Goal: Task Accomplishment & Management: Use online tool/utility

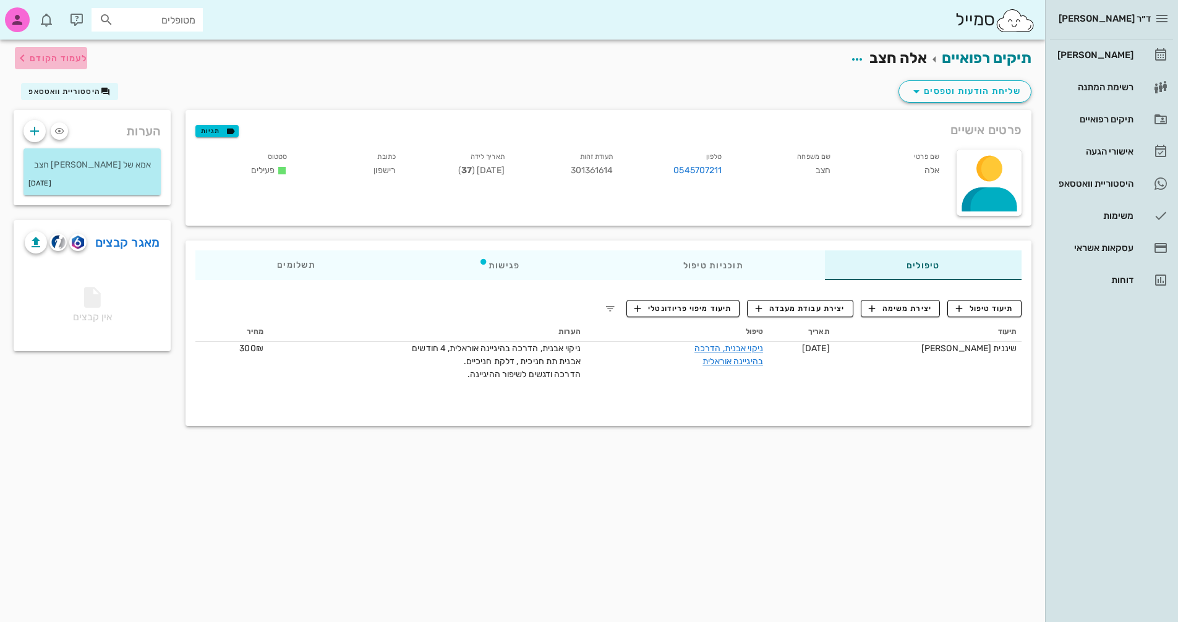
click at [51, 53] on span "לעמוד הקודם" at bounding box center [59, 58] width 58 height 11
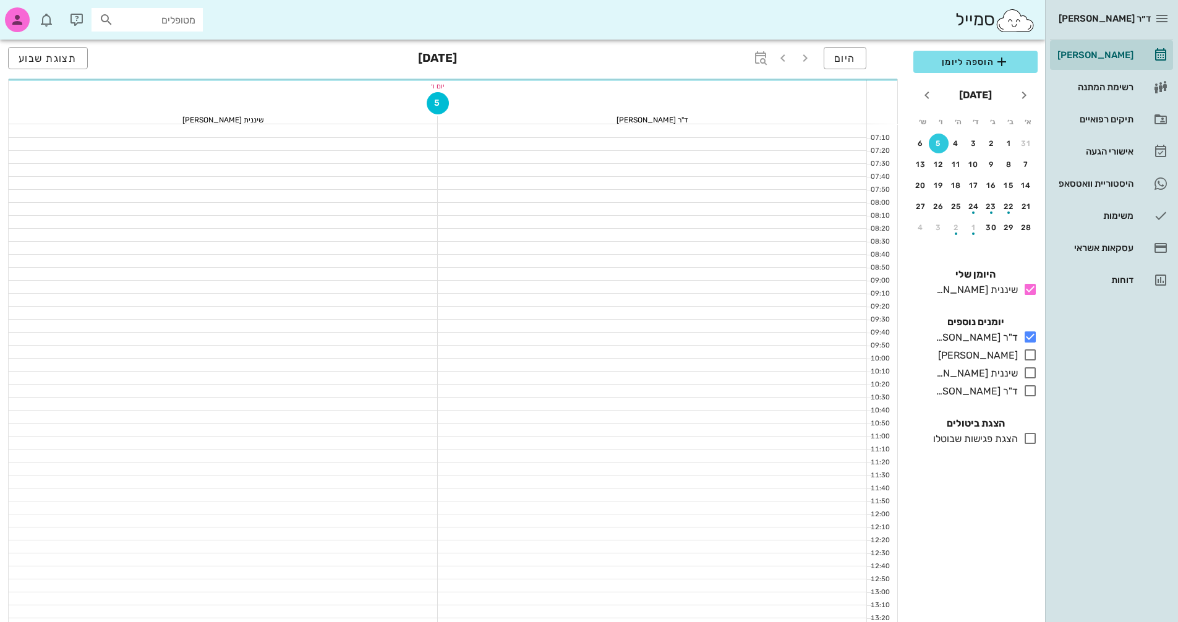
scroll to position [309, 0]
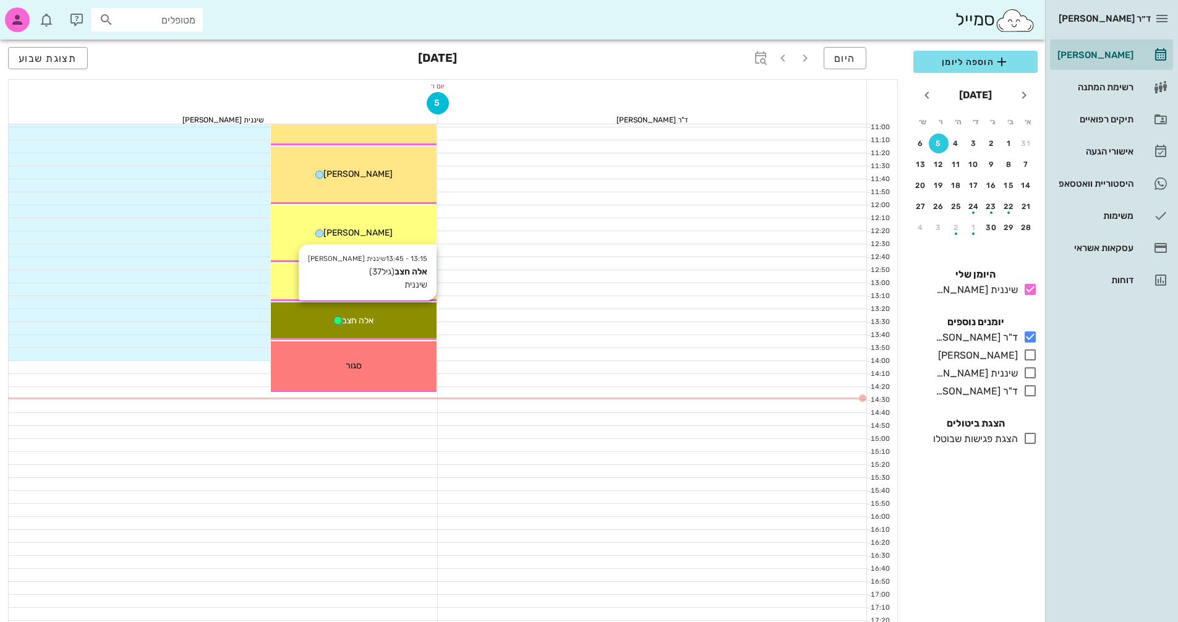
click at [383, 320] on div "אלה חצב" at bounding box center [354, 320] width 166 height 13
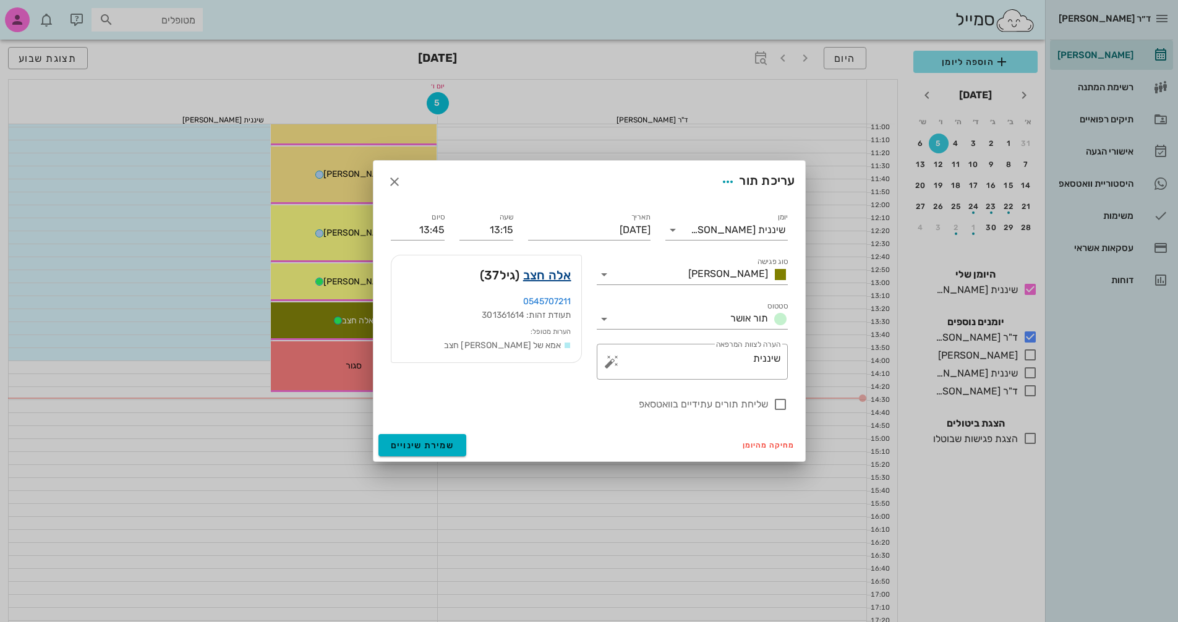
click at [534, 275] on link "אלה חצב" at bounding box center [547, 275] width 48 height 20
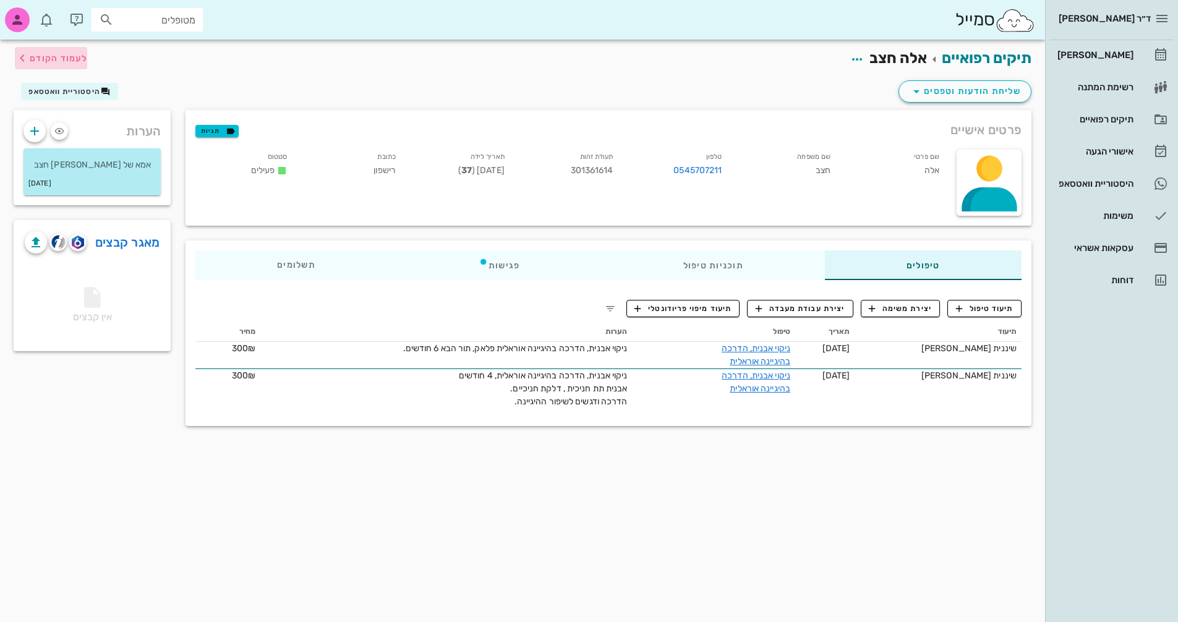
click at [55, 60] on span "לעמוד הקודם" at bounding box center [59, 58] width 58 height 11
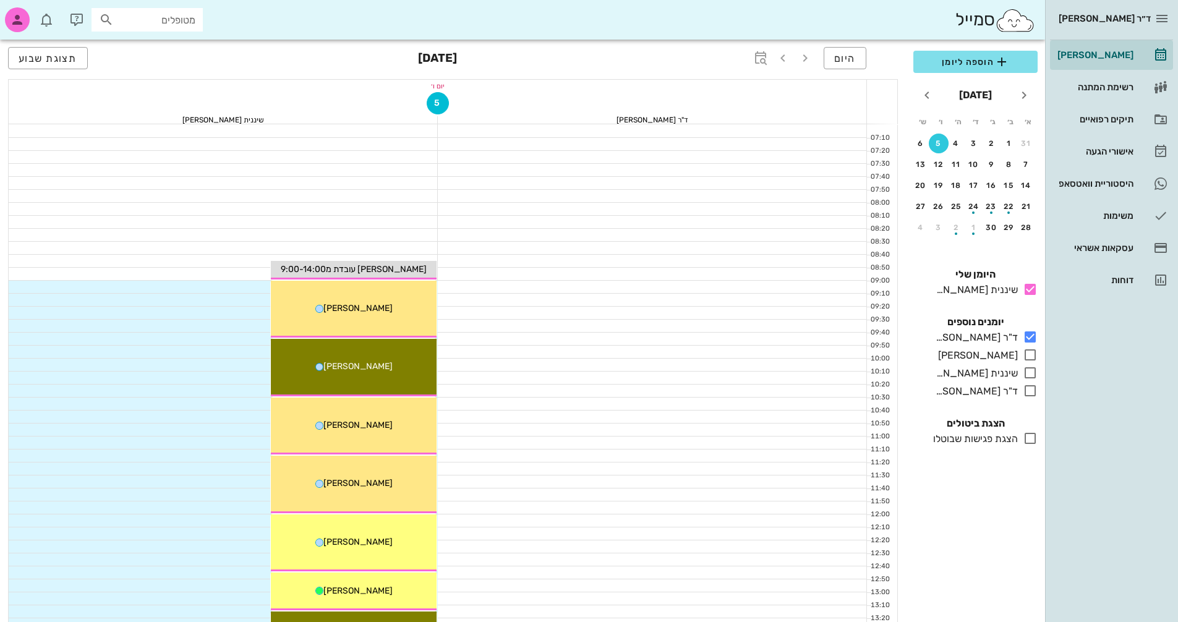
click at [14, 4] on div "סמייל מטופלים" at bounding box center [522, 20] width 1045 height 40
click at [15, 17] on icon "button" at bounding box center [17, 19] width 15 height 15
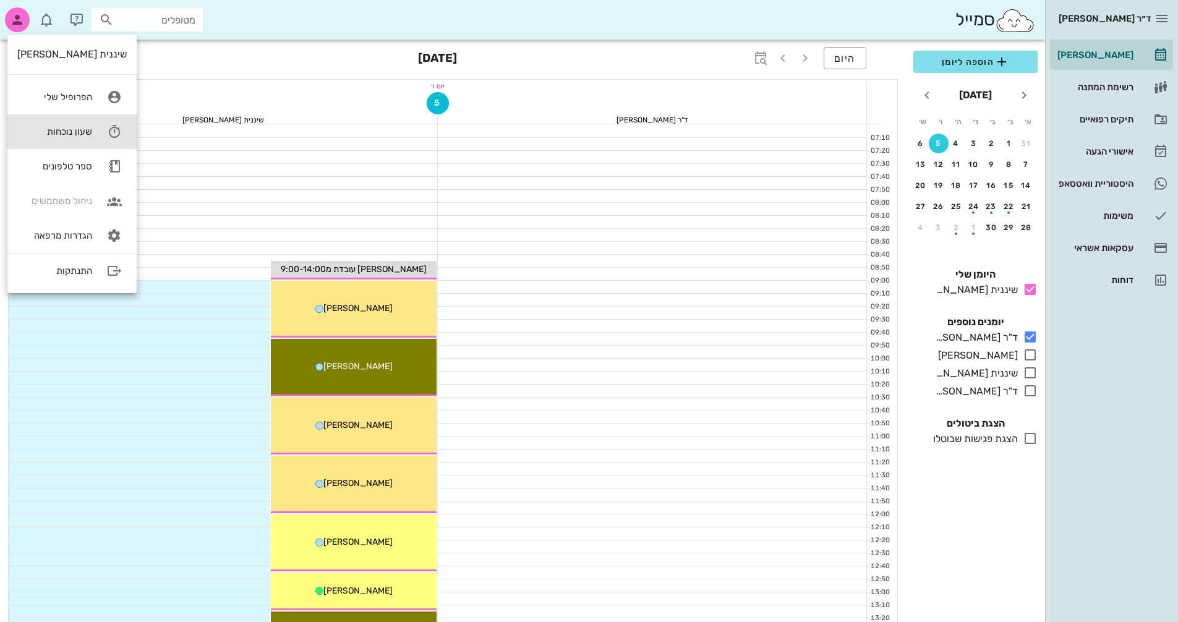
click at [61, 130] on div "שעון נוכחות" at bounding box center [54, 131] width 75 height 11
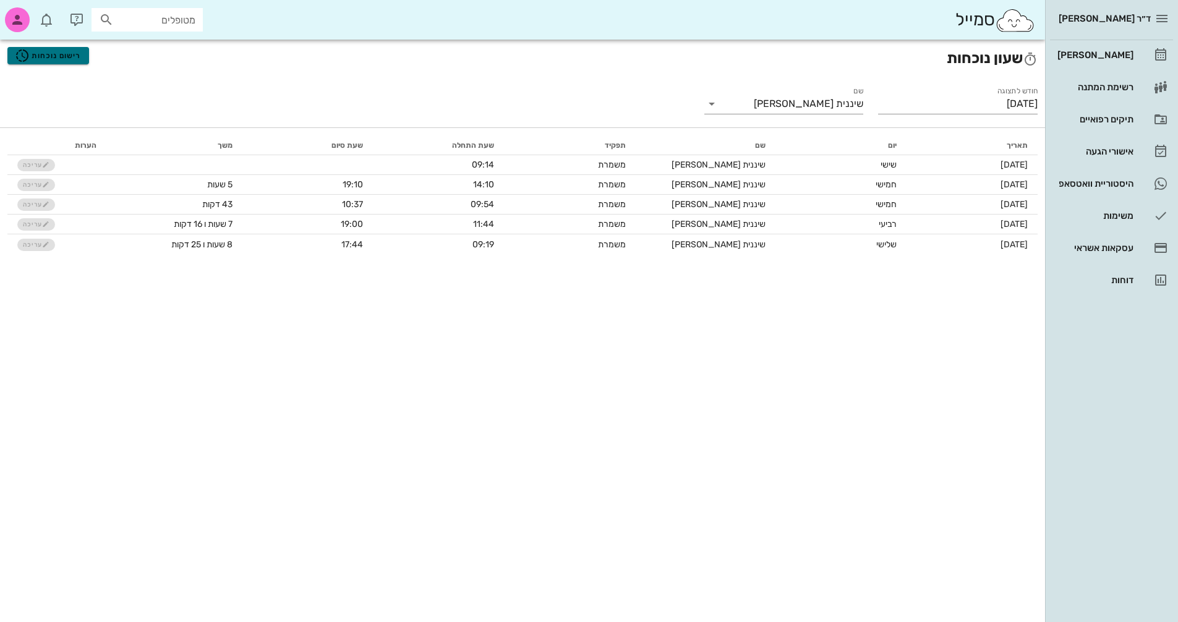
click at [63, 60] on span "רישום נוכחות" at bounding box center [48, 55] width 66 height 15
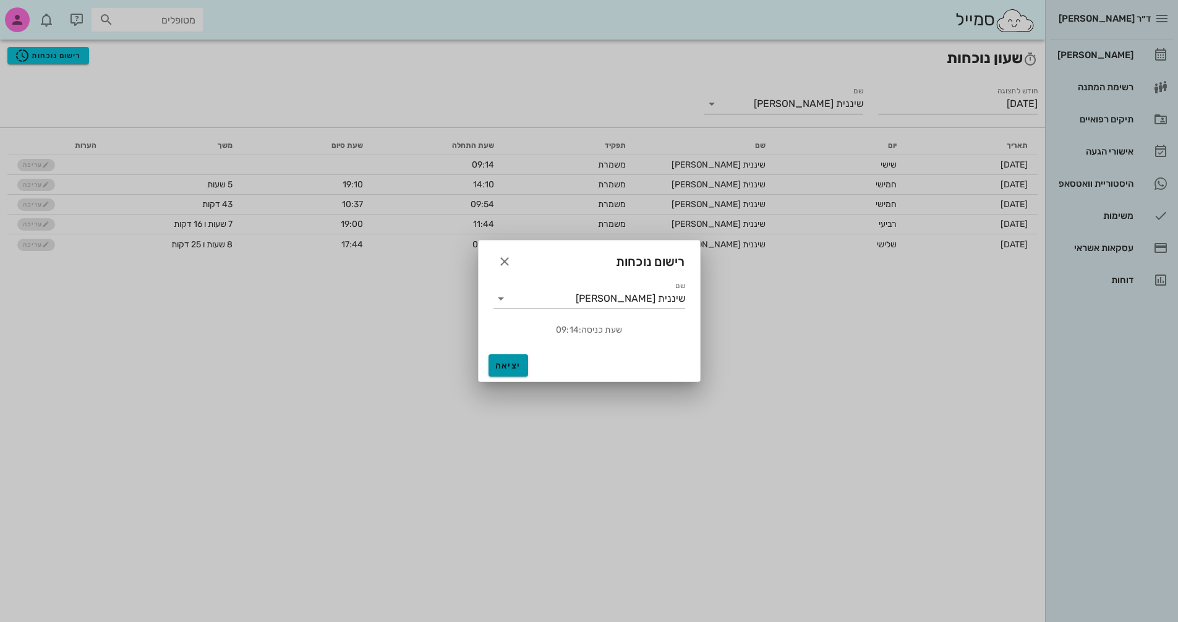
click at [518, 367] on span "יציאה" at bounding box center [509, 366] width 30 height 11
